Goal: Find specific page/section: Find specific page/section

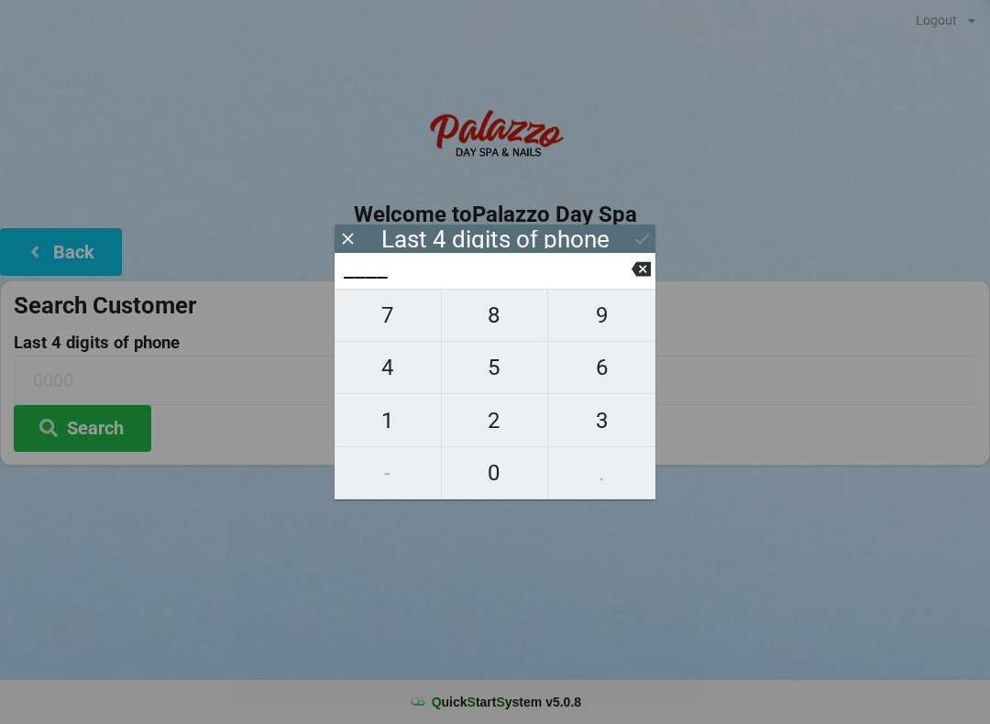
click at [401, 413] on span "1" at bounding box center [388, 420] width 106 height 38
type input "1___"
click at [608, 322] on span "9" at bounding box center [601, 315] width 107 height 38
type input "19__"
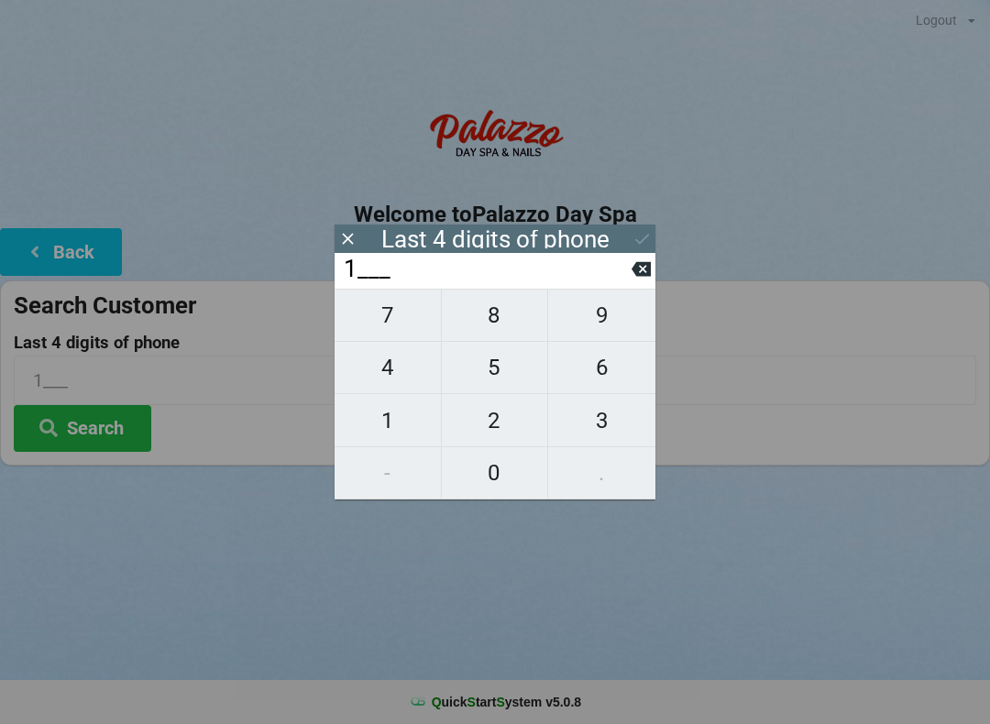
type input "19__"
click at [608, 385] on span "6" at bounding box center [601, 367] width 107 height 38
type input "196_"
click at [492, 374] on span "5" at bounding box center [495, 367] width 106 height 38
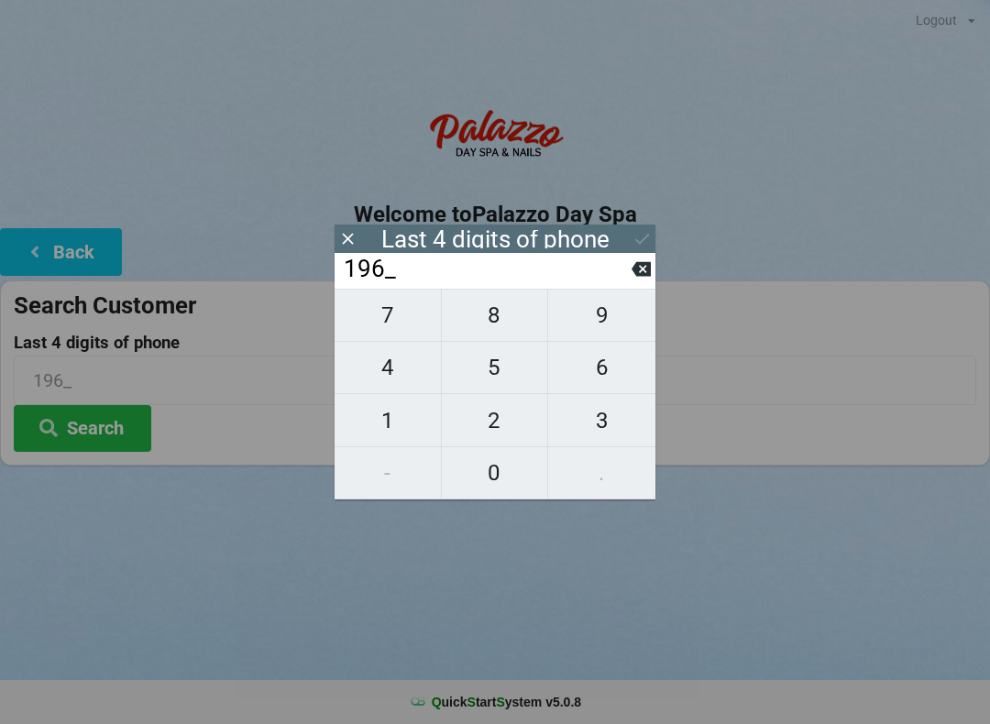
type input "1965"
click at [636, 242] on icon at bounding box center [641, 238] width 19 height 19
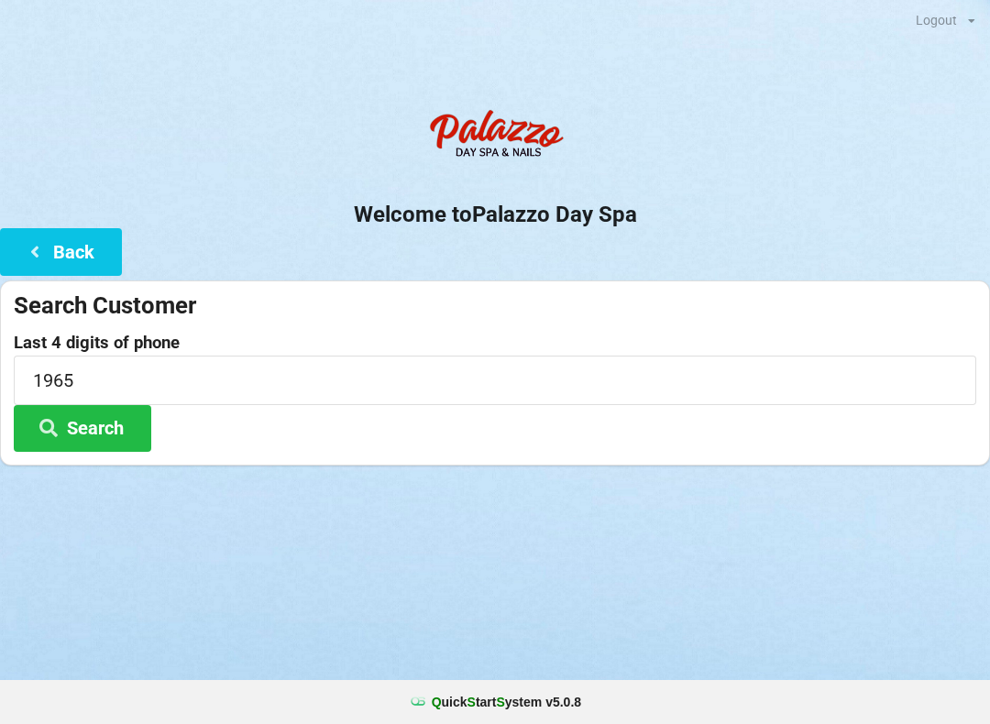
click at [112, 424] on button "Search" at bounding box center [82, 428] width 137 height 47
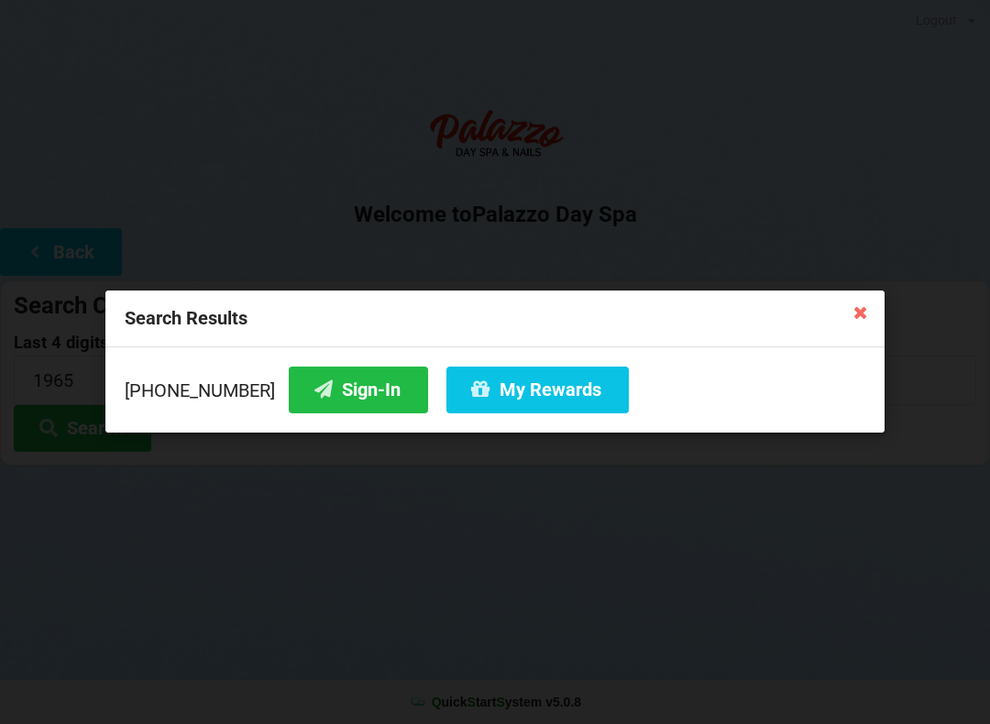
click at [502, 383] on button "My Rewards" at bounding box center [537, 390] width 182 height 47
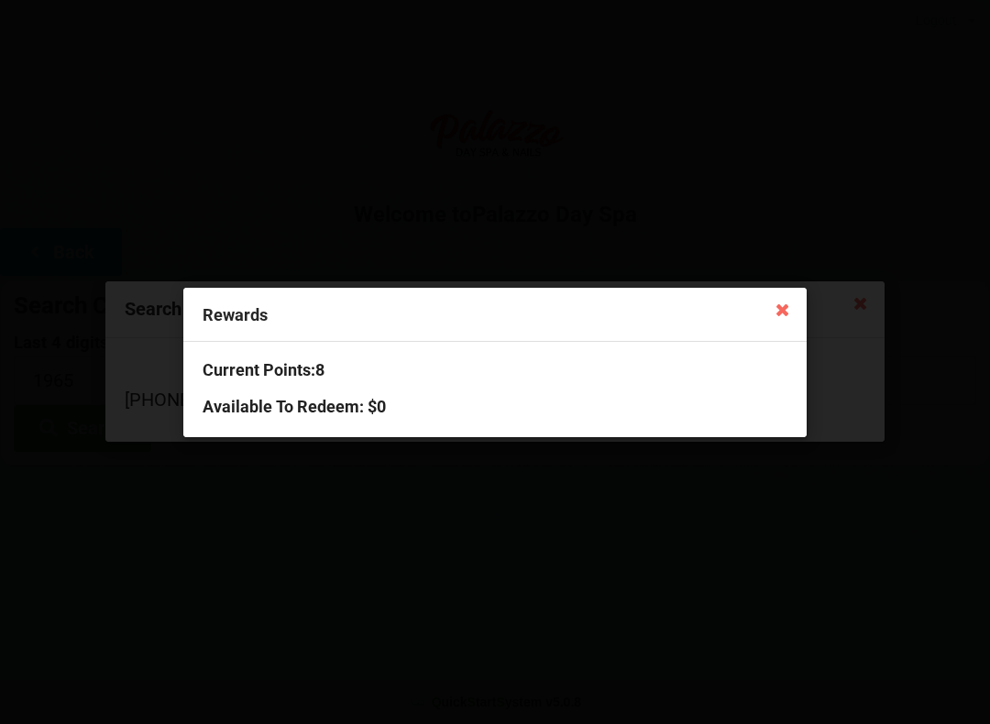
click at [795, 310] on icon at bounding box center [782, 308] width 29 height 29
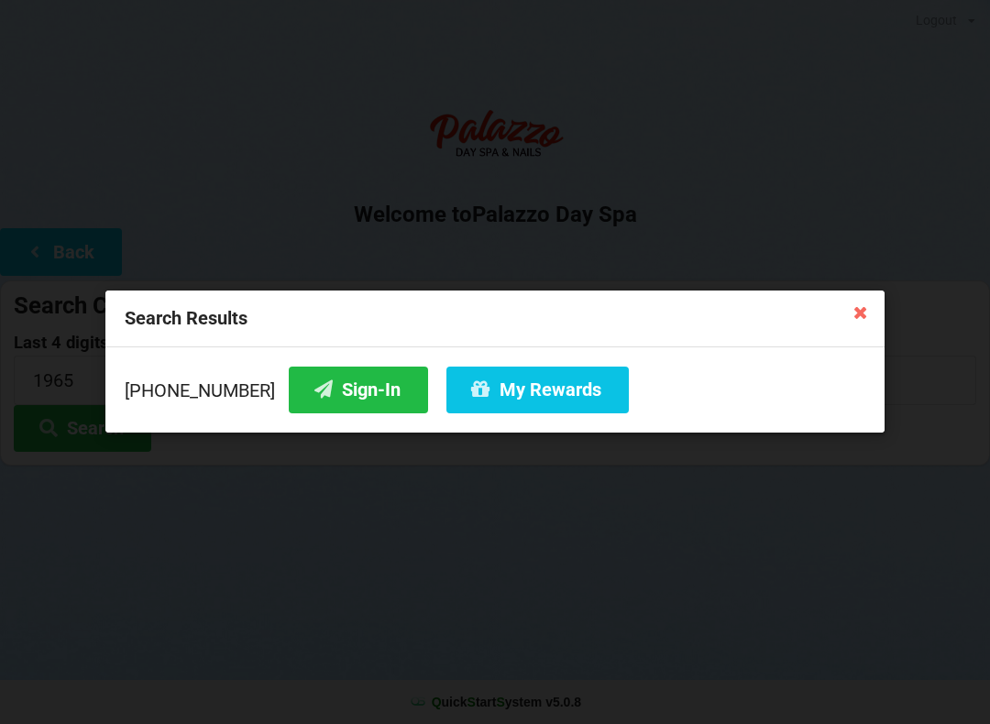
click at [336, 388] on button "Sign-In" at bounding box center [358, 390] width 139 height 47
